Goal: Information Seeking & Learning: Learn about a topic

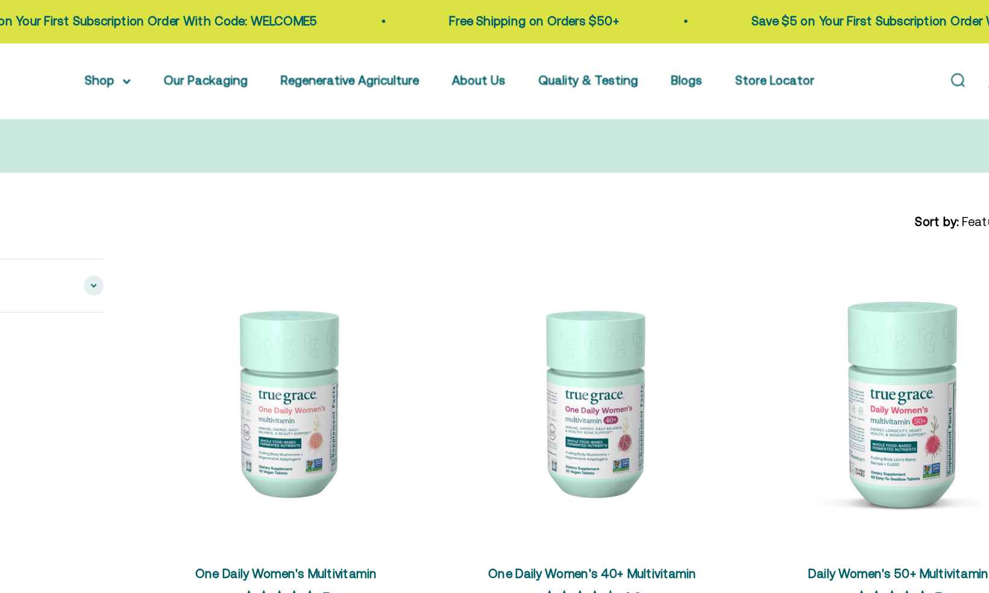
scroll to position [164, 0]
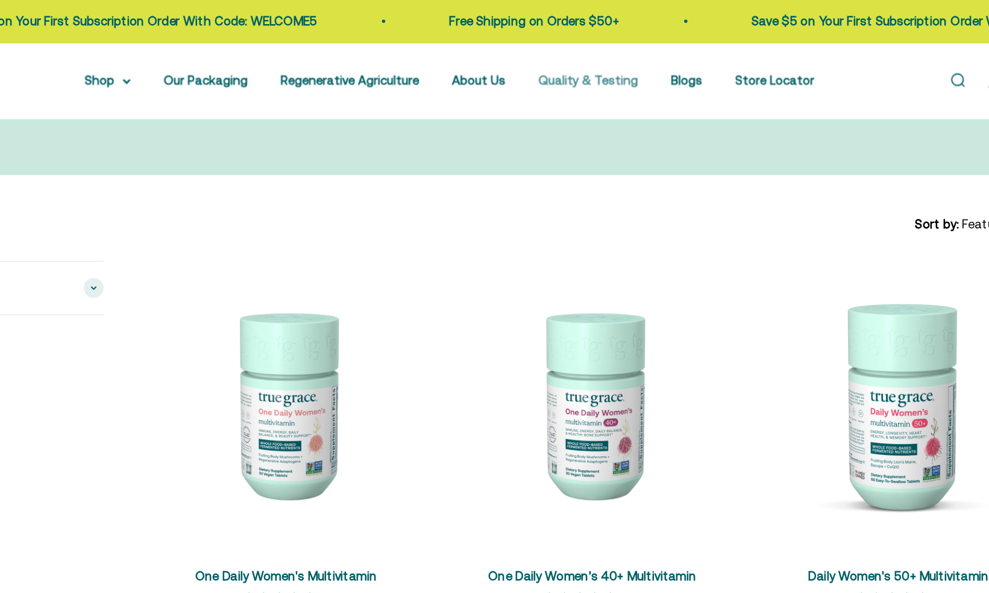
click at [602, 61] on link "Quality & Testing" at bounding box center [596, 59] width 73 height 10
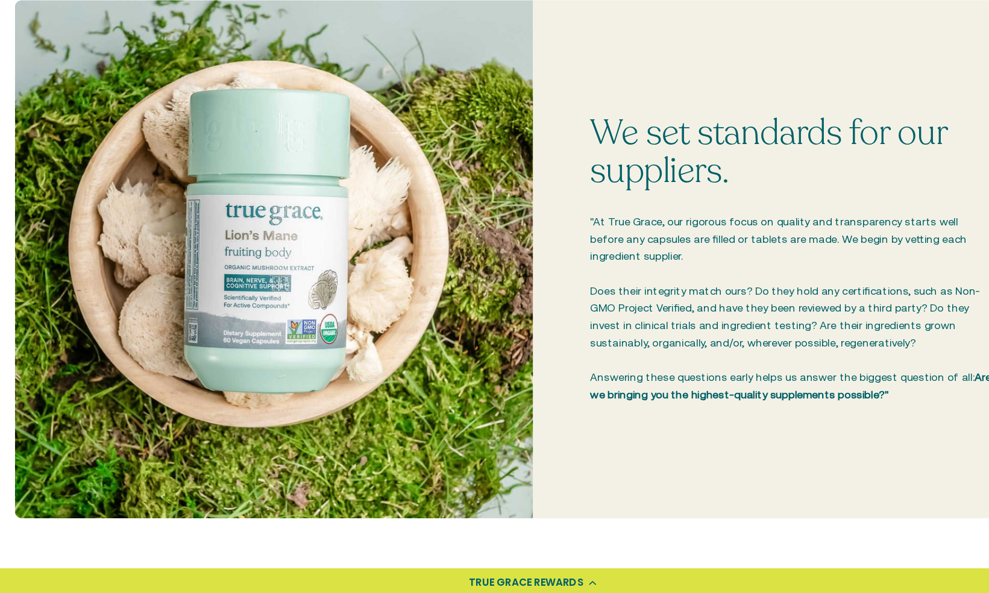
scroll to position [308, 0]
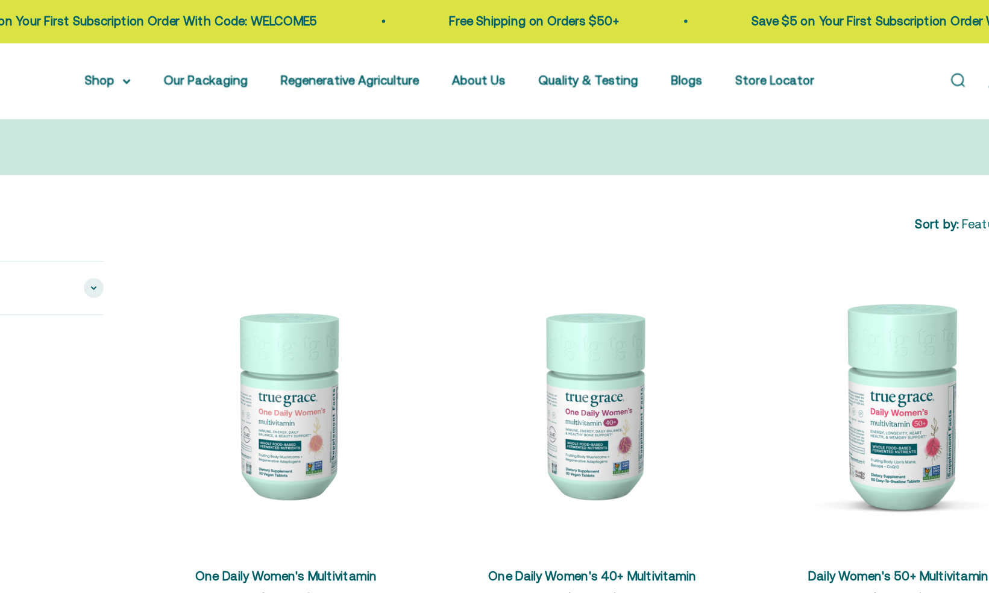
scroll to position [164, 0]
click at [262, 54] on summary "Shop" at bounding box center [245, 59] width 34 height 14
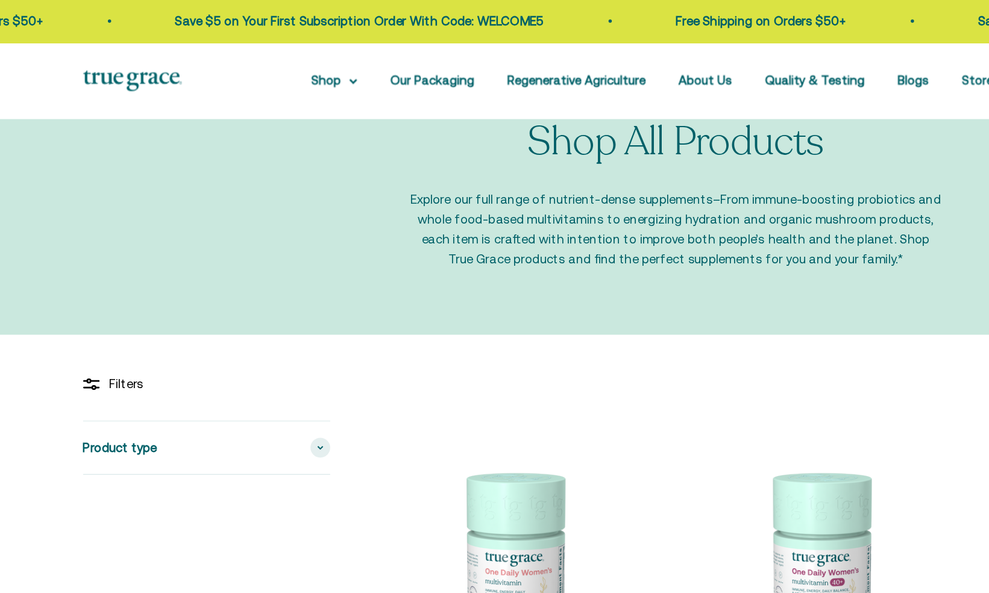
scroll to position [45, 0]
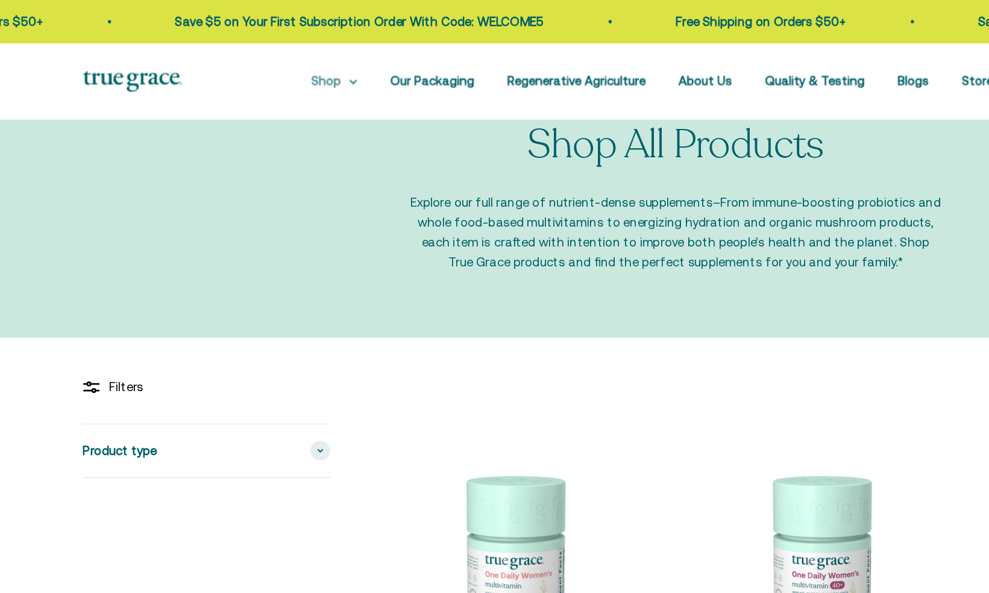
click at [256, 65] on summary "Shop" at bounding box center [245, 59] width 34 height 14
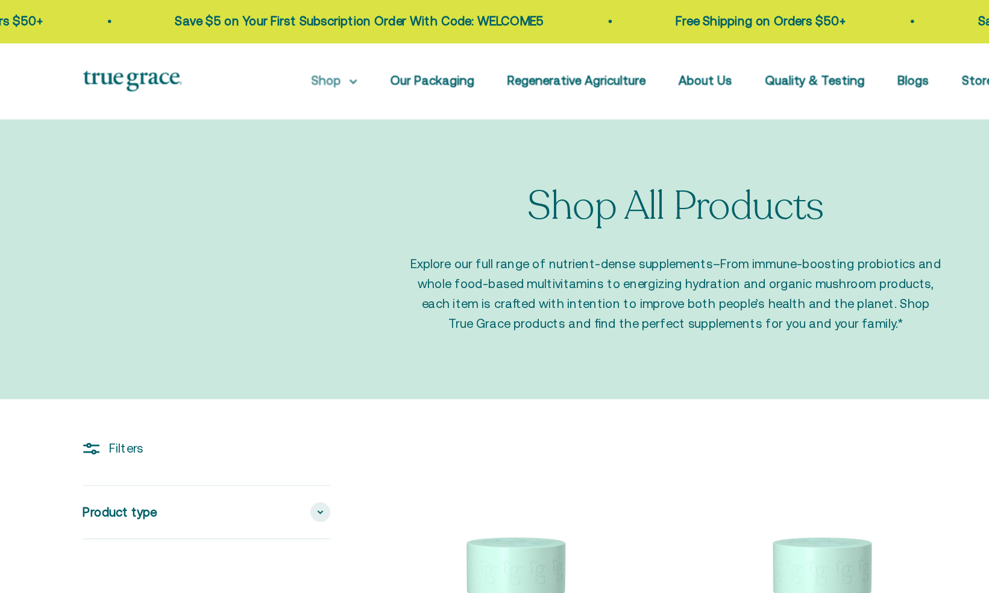
click at [261, 60] on icon at bounding box center [258, 59] width 5 height 2
click at [262, 61] on icon at bounding box center [259, 60] width 6 height 4
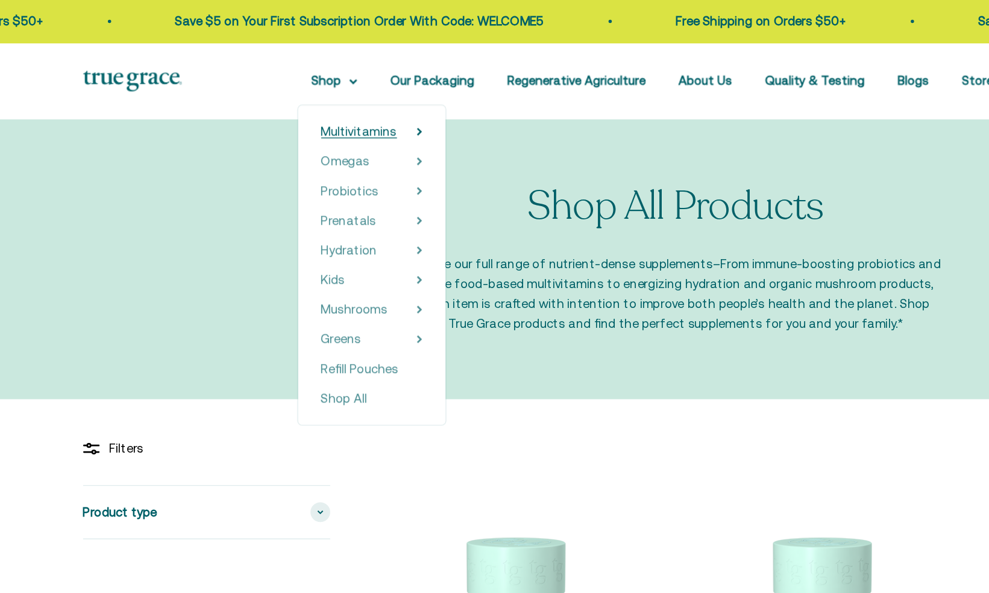
click at [282, 95] on span "Multivitamins" at bounding box center [262, 96] width 55 height 10
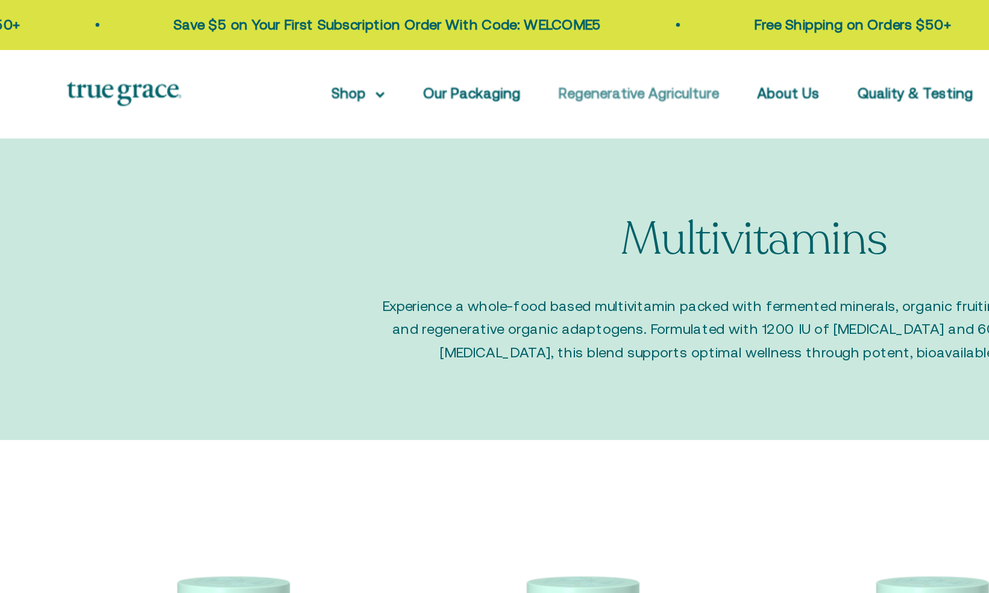
click at [452, 62] on link "Regenerative Agriculture" at bounding box center [421, 59] width 101 height 10
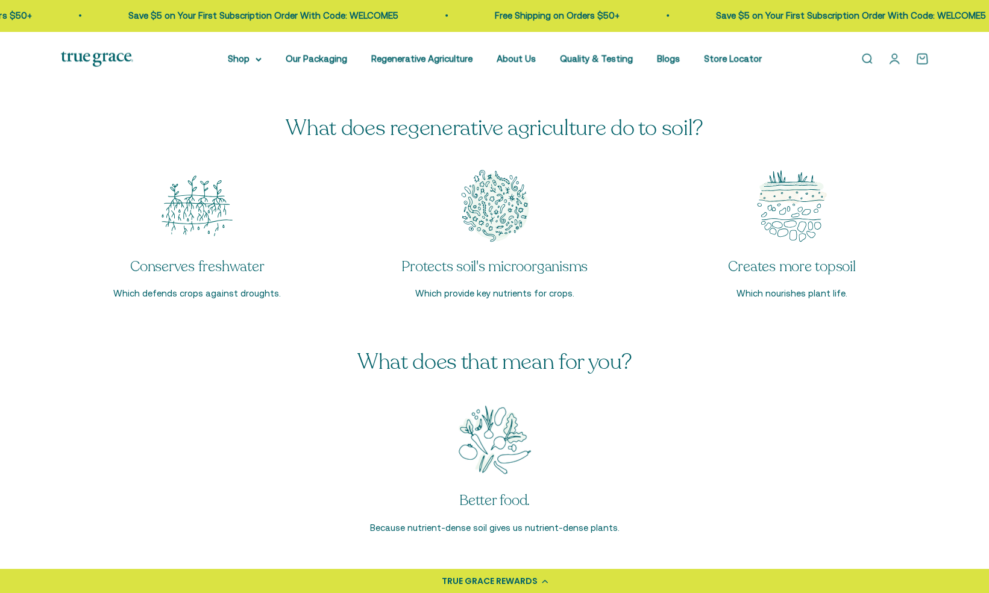
scroll to position [1926, 0]
click at [778, 570] on div "TRUE GRACE REWARDS" at bounding box center [494, 581] width 989 height 24
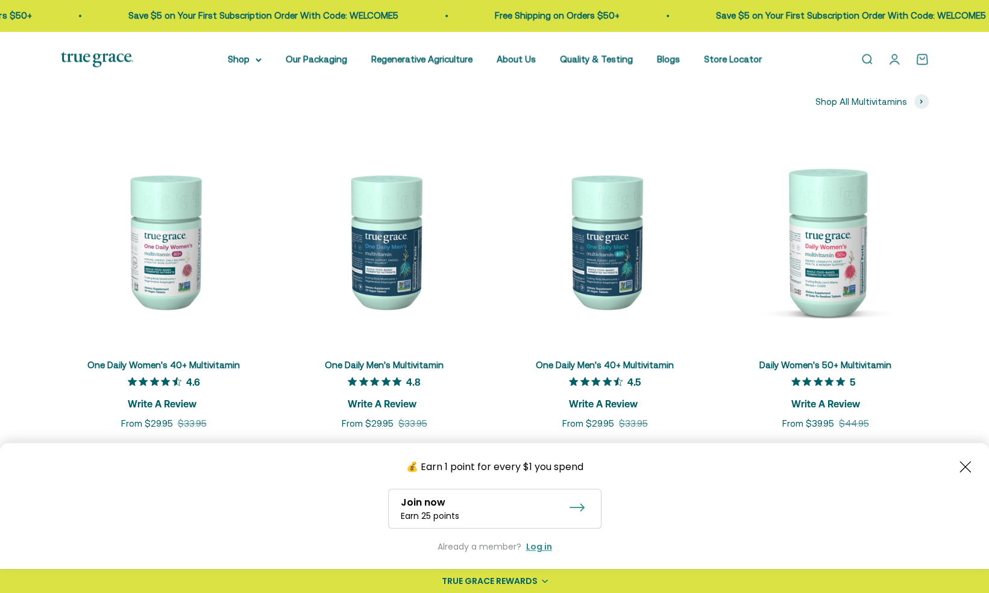
scroll to position [4423, 0]
click at [743, 473] on div "💰 Earn 1 point for every $1 you spend" at bounding box center [494, 466] width 953 height 15
click at [742, 473] on div "💰 Earn 1 point for every $1 you spend Join now Earn 25 points Already a member?…" at bounding box center [494, 505] width 953 height 92
click at [739, 475] on div "💰 Earn 1 point for every $1 you spend Join now Earn 25 points Already a member?…" at bounding box center [494, 505] width 953 height 92
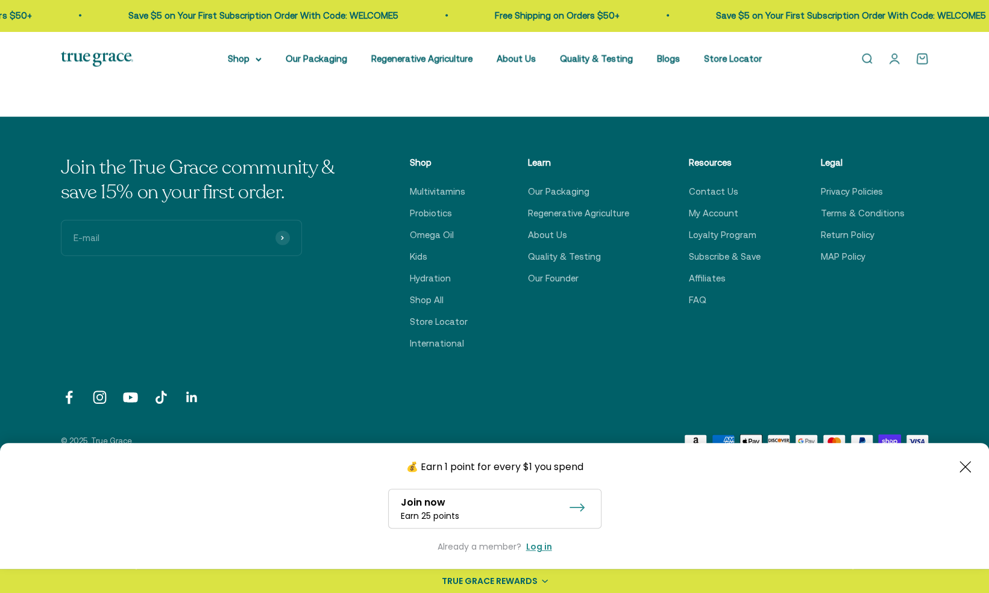
scroll to position [4786, 0]
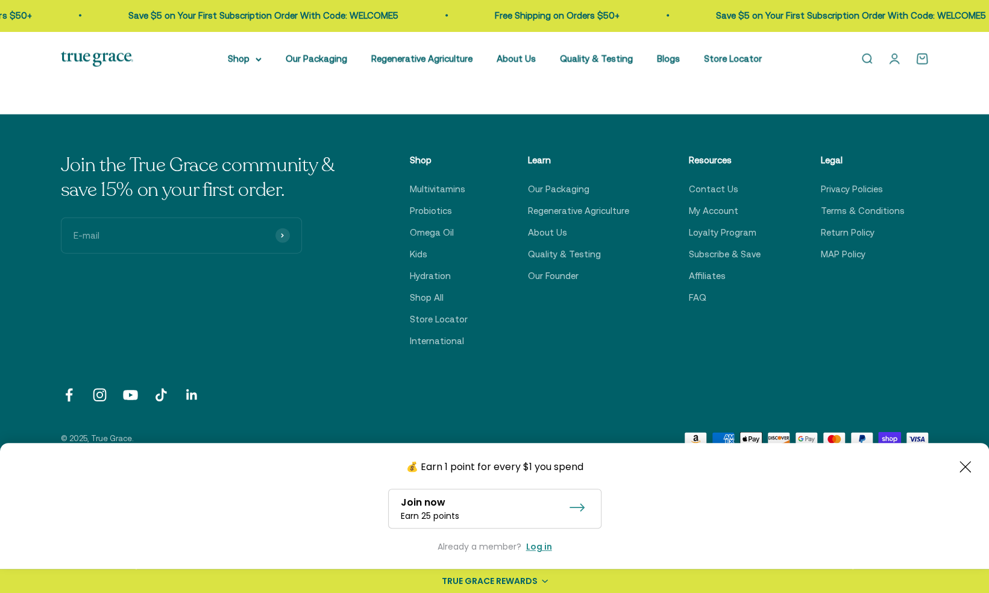
click at [93, 387] on link "Follow on Instagram" at bounding box center [100, 395] width 16 height 16
